Goal: Information Seeking & Learning: Learn about a topic

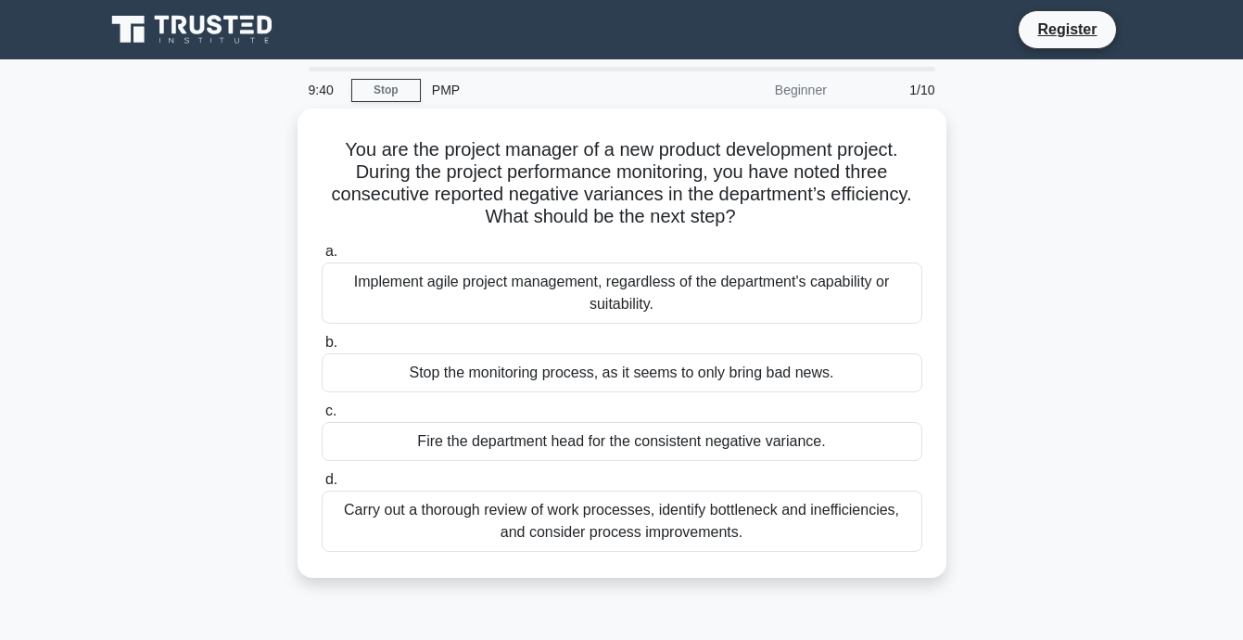
click at [231, 21] on icon at bounding box center [231, 25] width 15 height 19
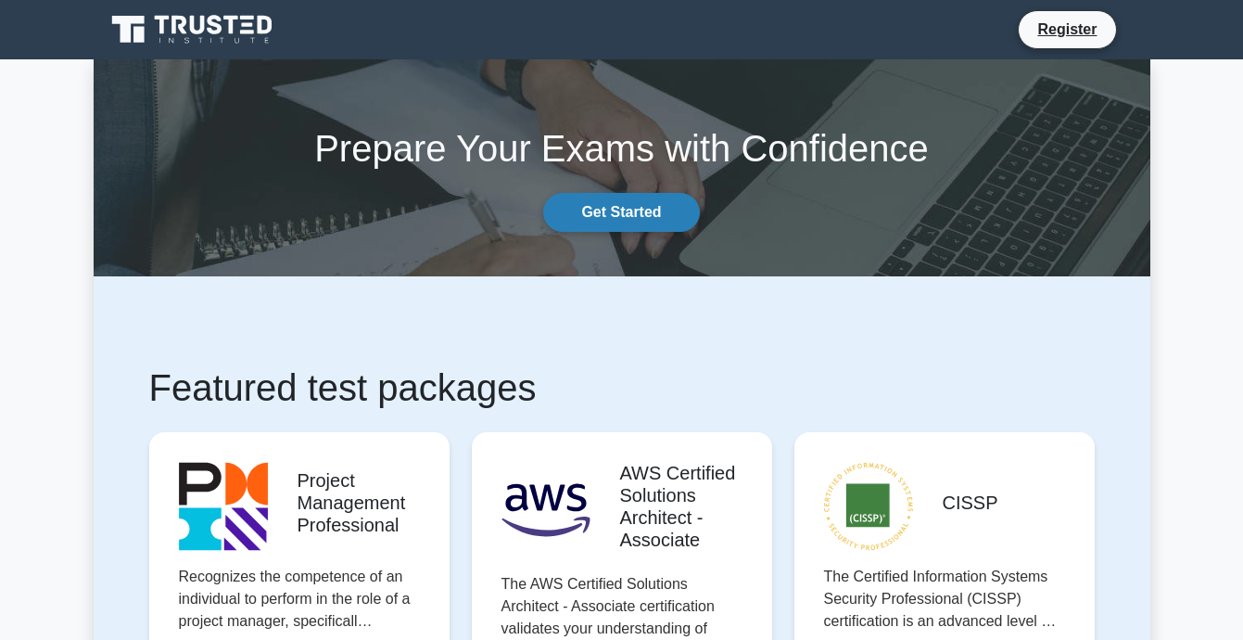
click at [621, 205] on link "Get Started" at bounding box center [621, 212] width 156 height 39
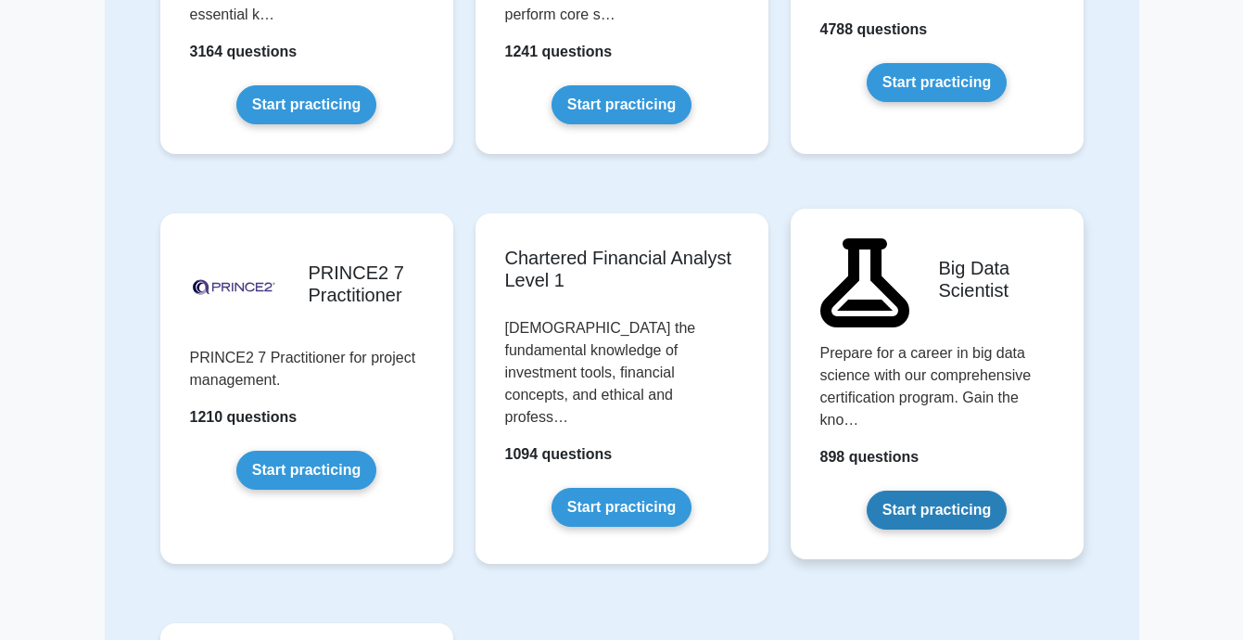
scroll to position [3713, 0]
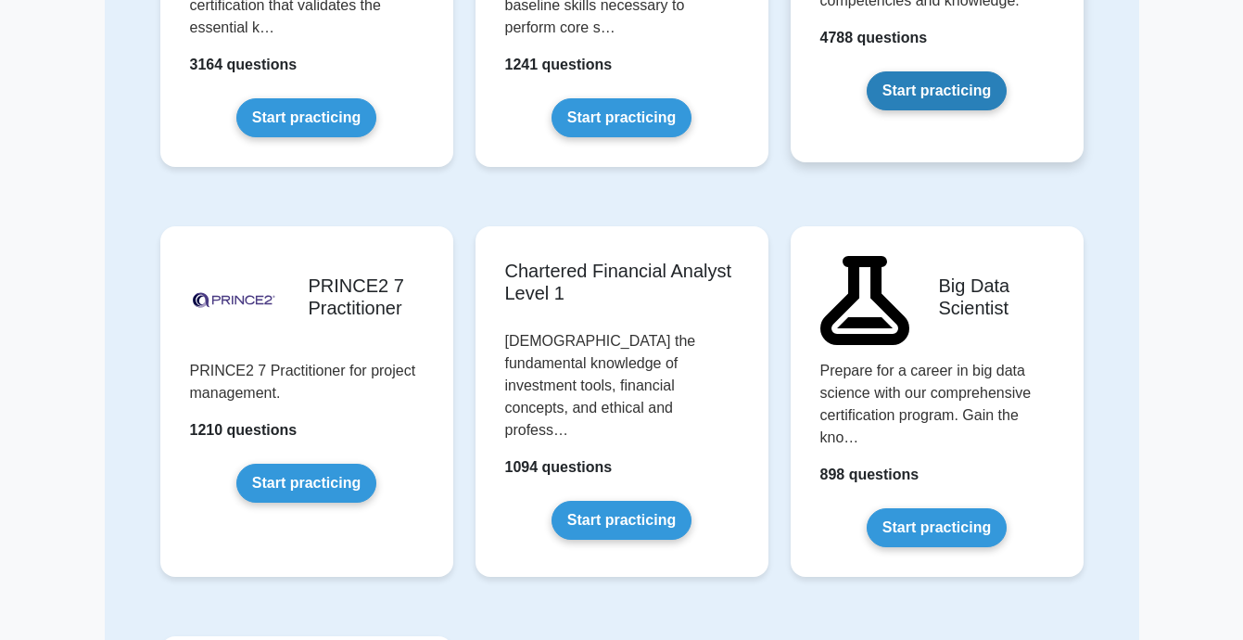
click at [905, 71] on link "Start practicing" at bounding box center [937, 90] width 140 height 39
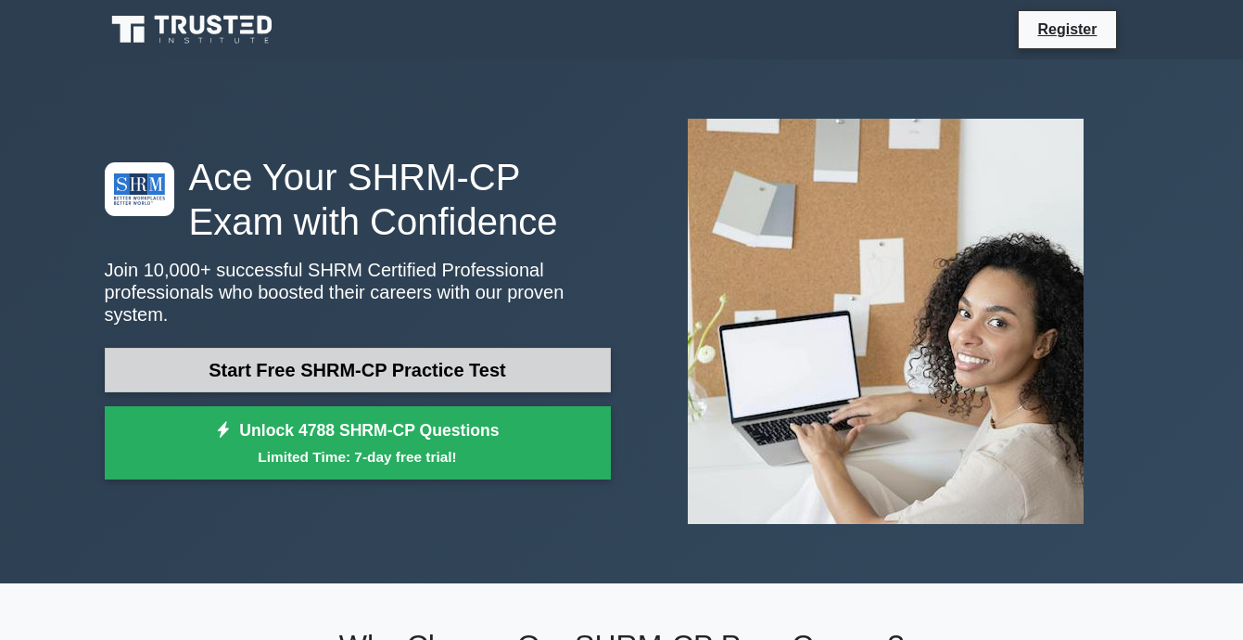
click at [542, 367] on link "Start Free SHRM-CP Practice Test" at bounding box center [358, 370] width 506 height 44
